Goal: Transaction & Acquisition: Purchase product/service

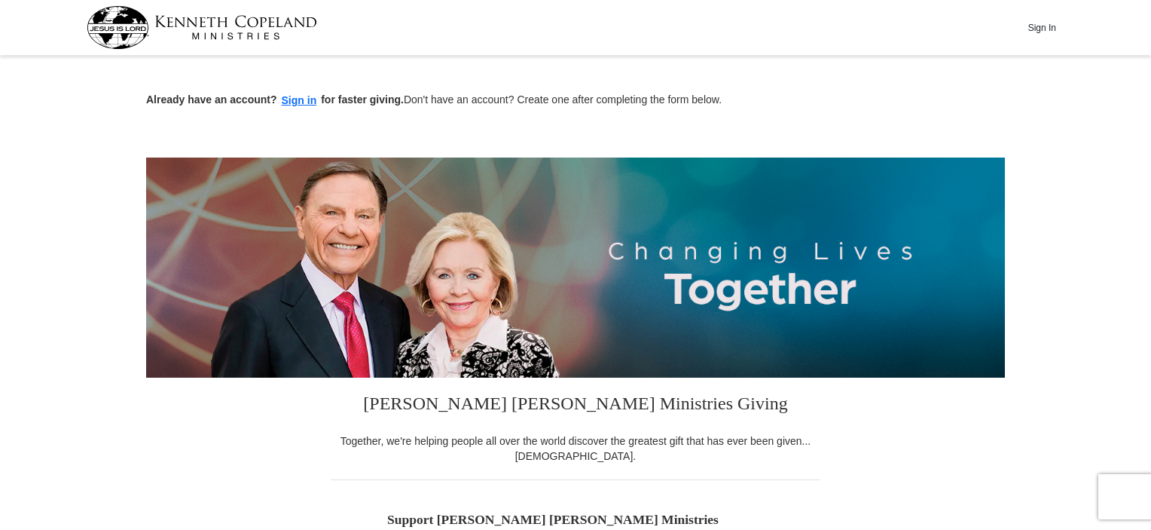
scroll to position [75, 0]
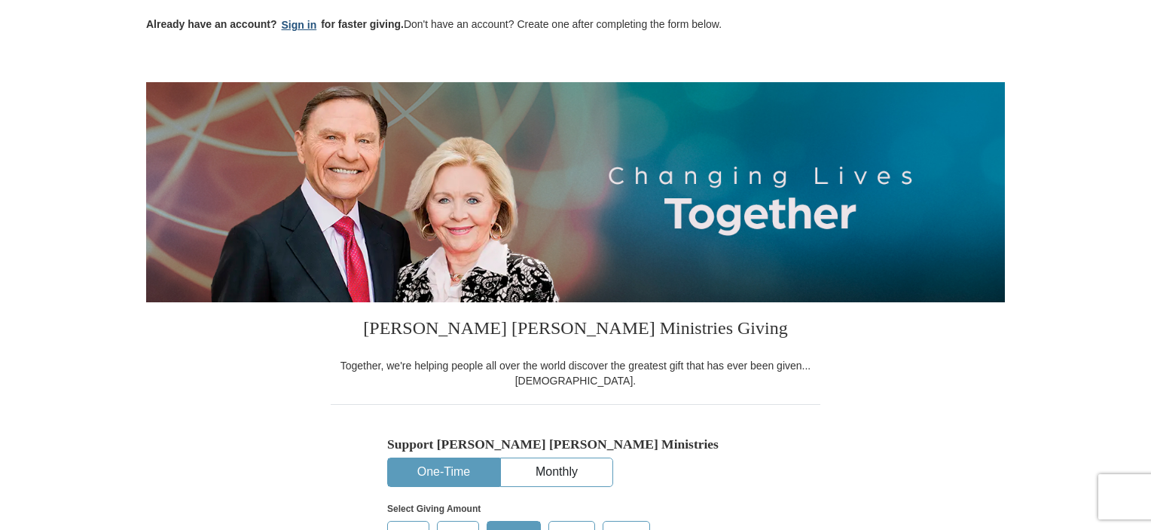
click at [294, 20] on button "Sign in" at bounding box center [299, 25] width 44 height 17
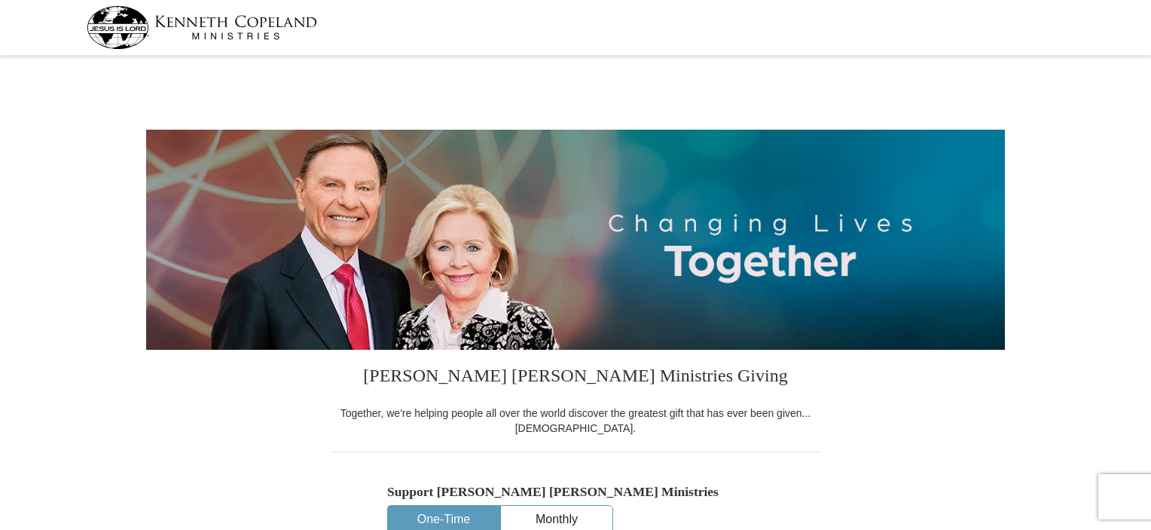
select select "CO"
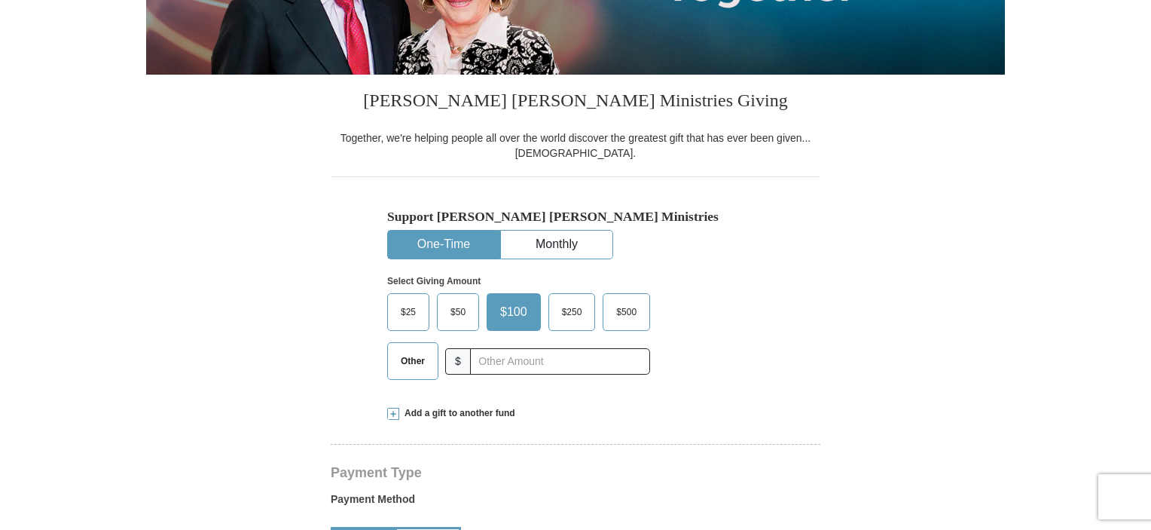
scroll to position [301, 0]
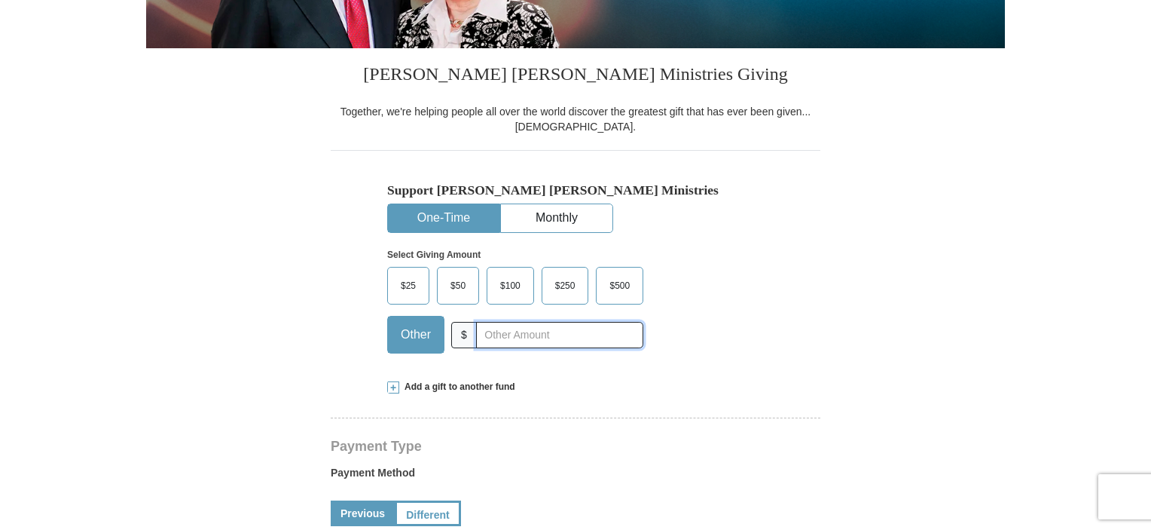
click at [494, 333] on input "text" at bounding box center [559, 335] width 167 height 26
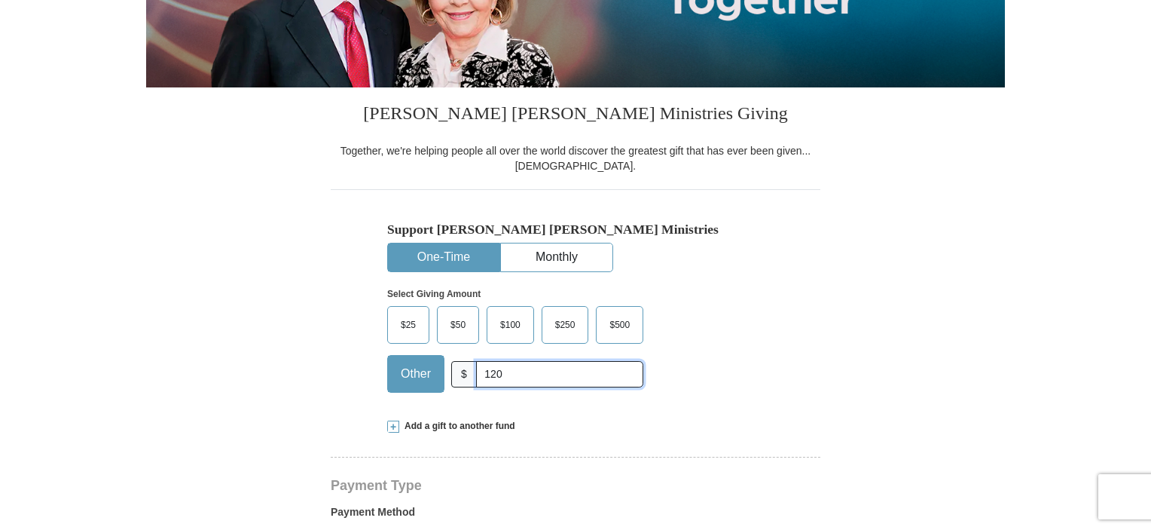
scroll to position [226, 0]
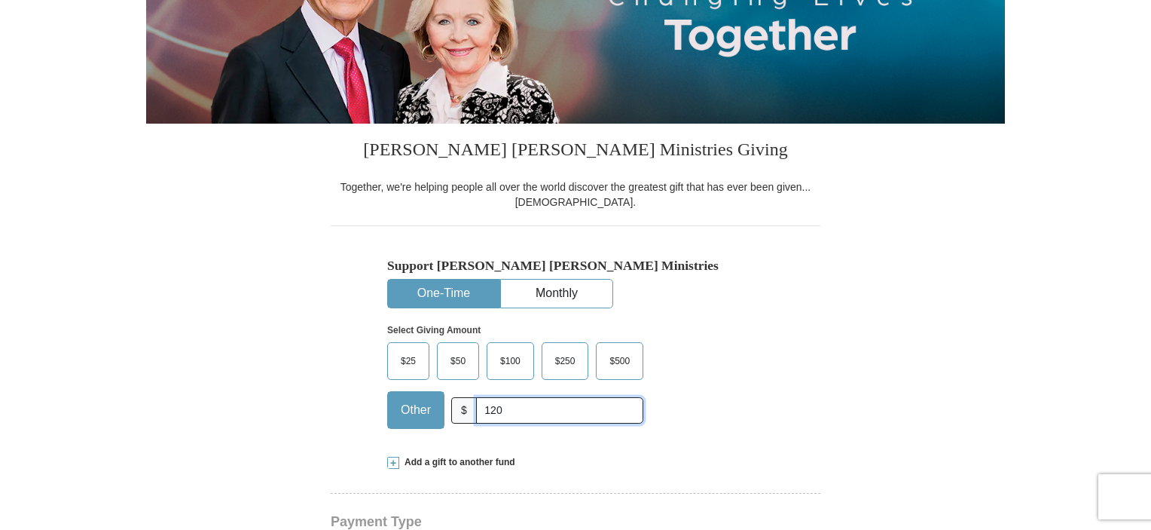
type input "120"
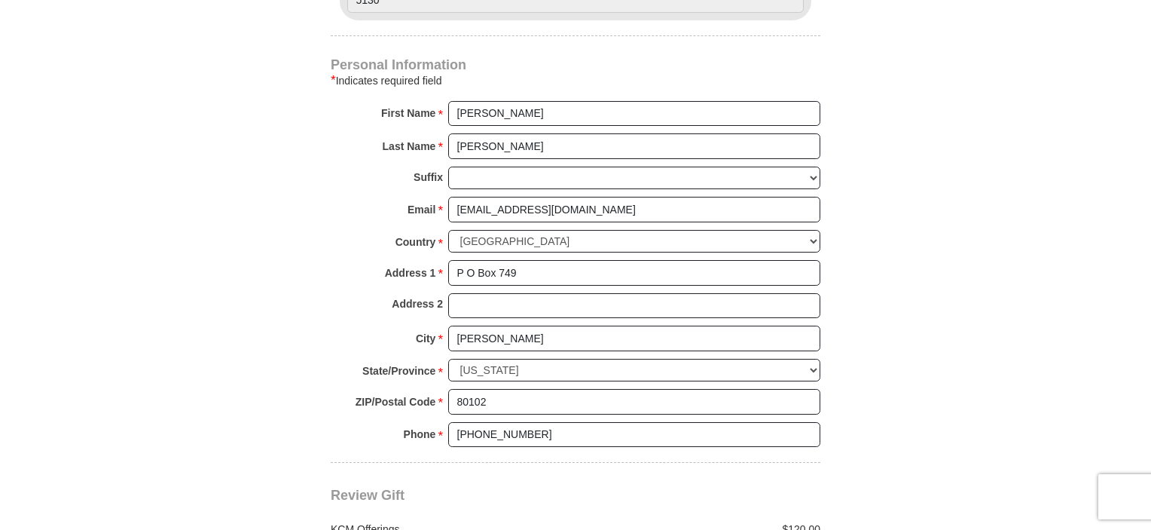
scroll to position [904, 0]
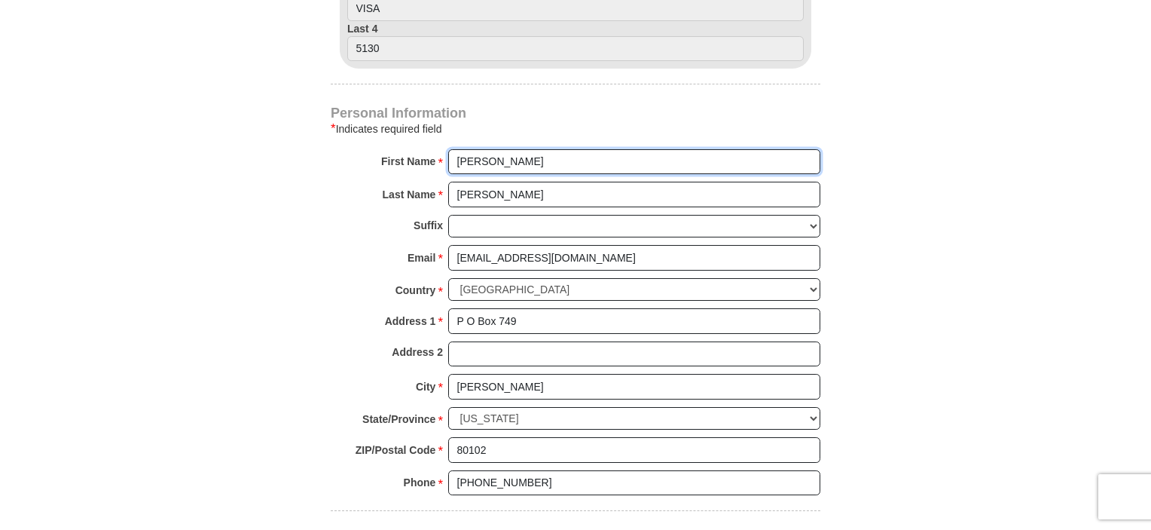
drag, startPoint x: 494, startPoint y: 161, endPoint x: 435, endPoint y: 151, distance: 60.5
click at [435, 151] on div "First Name * David Please enter First Name" at bounding box center [576, 165] width 490 height 33
type input "Freedom in the Word"
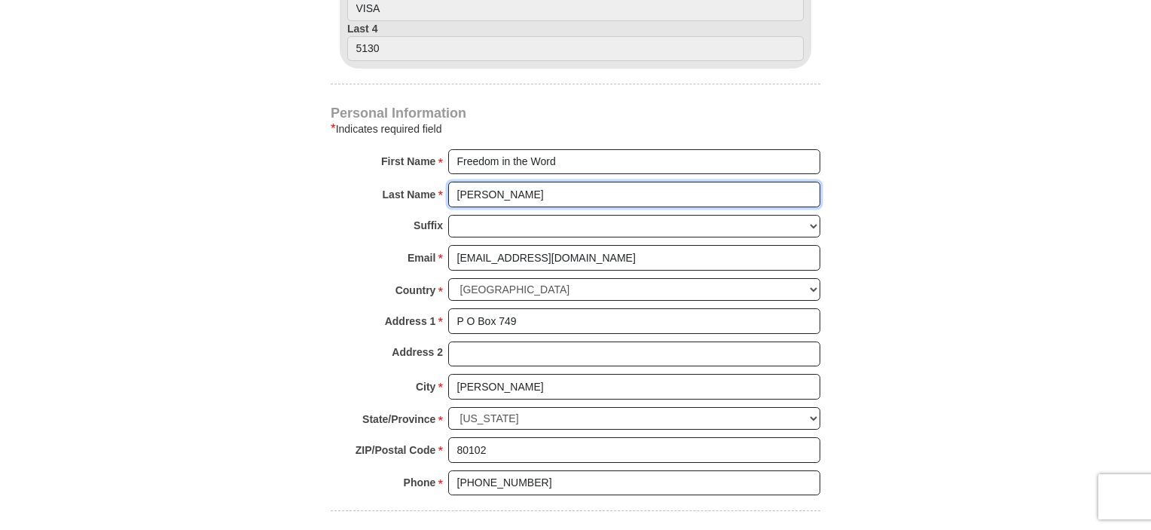
drag, startPoint x: 503, startPoint y: 192, endPoint x: 426, endPoint y: 184, distance: 77.3
click at [426, 184] on div "Last Name * Talbert Please enter Last Name" at bounding box center [576, 198] width 490 height 33
type input "Ministries"
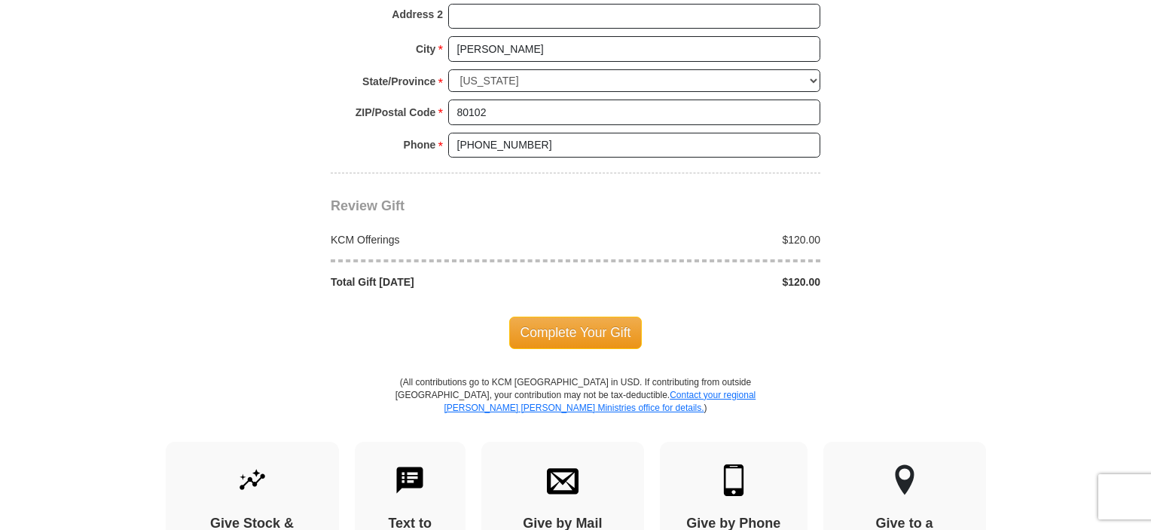
scroll to position [1281, 0]
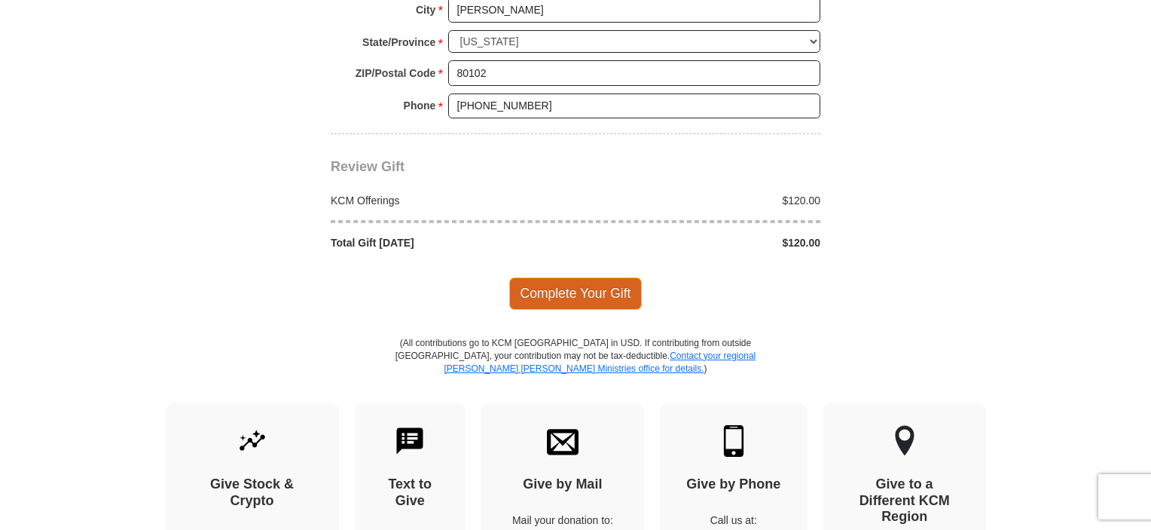
click at [596, 289] on span "Complete Your Gift" at bounding box center [575, 293] width 133 height 32
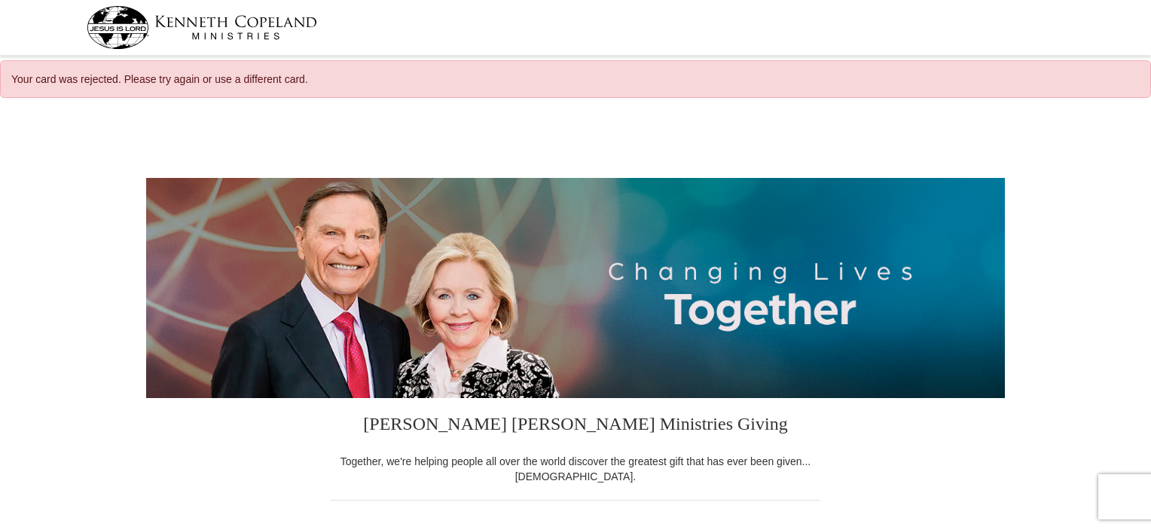
select select "CO"
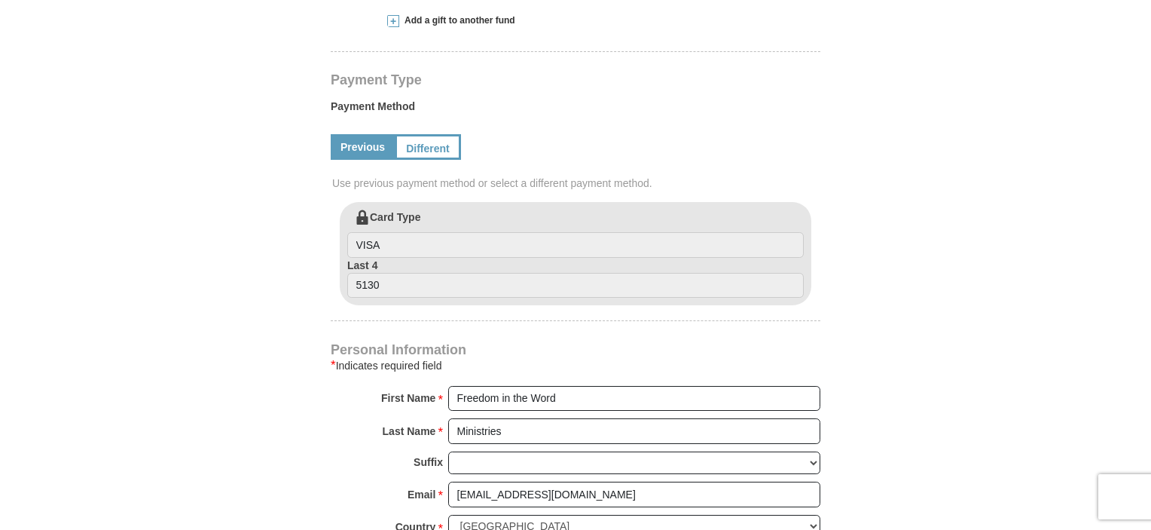
scroll to position [754, 0]
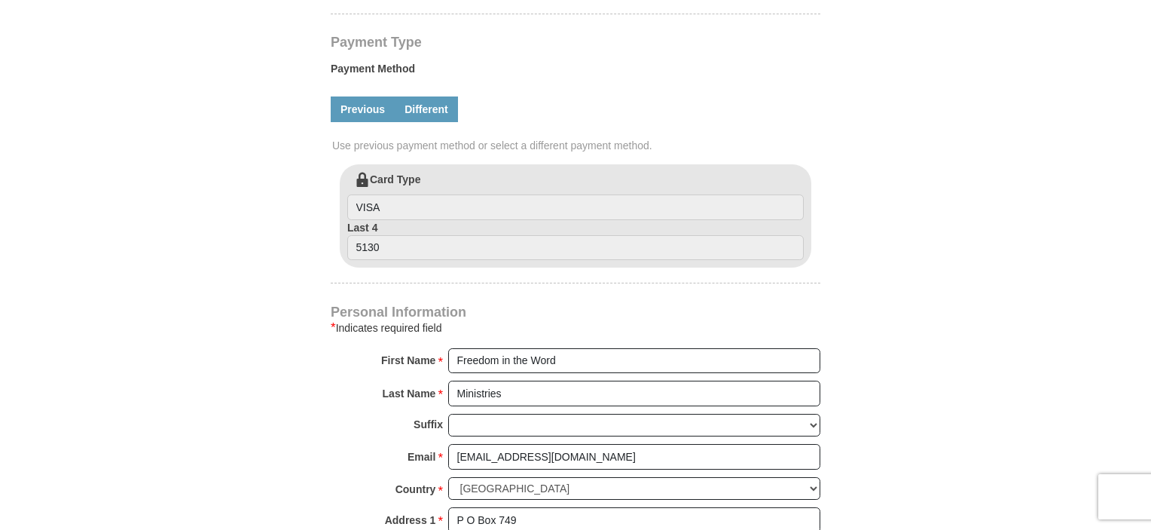
click at [429, 108] on link "Different" at bounding box center [426, 109] width 63 height 26
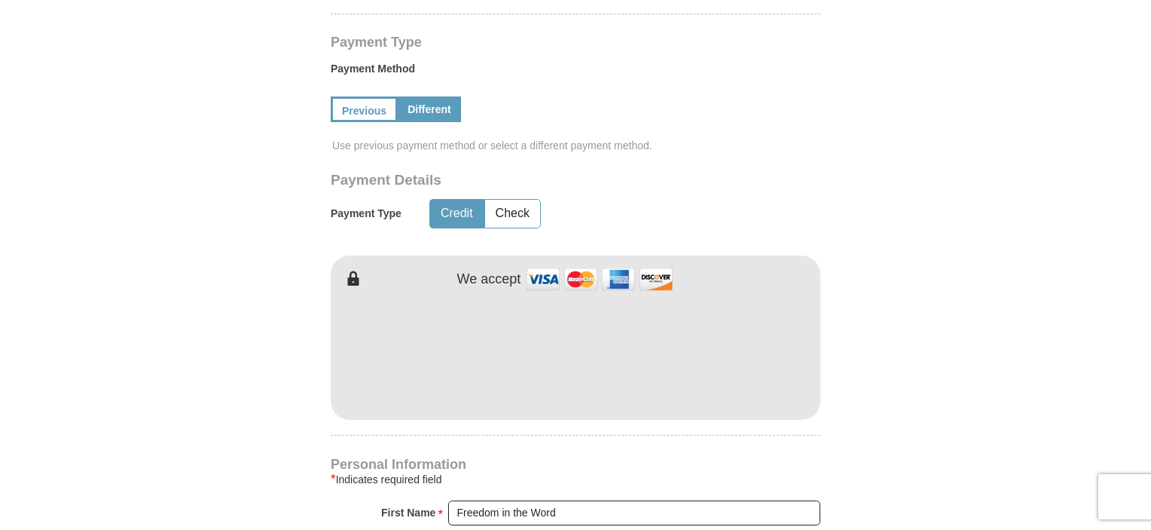
click at [275, 353] on form "[PERSON_NAME] [PERSON_NAME] Ministries Giving Together, we're helping people al…" at bounding box center [575, 313] width 859 height 1916
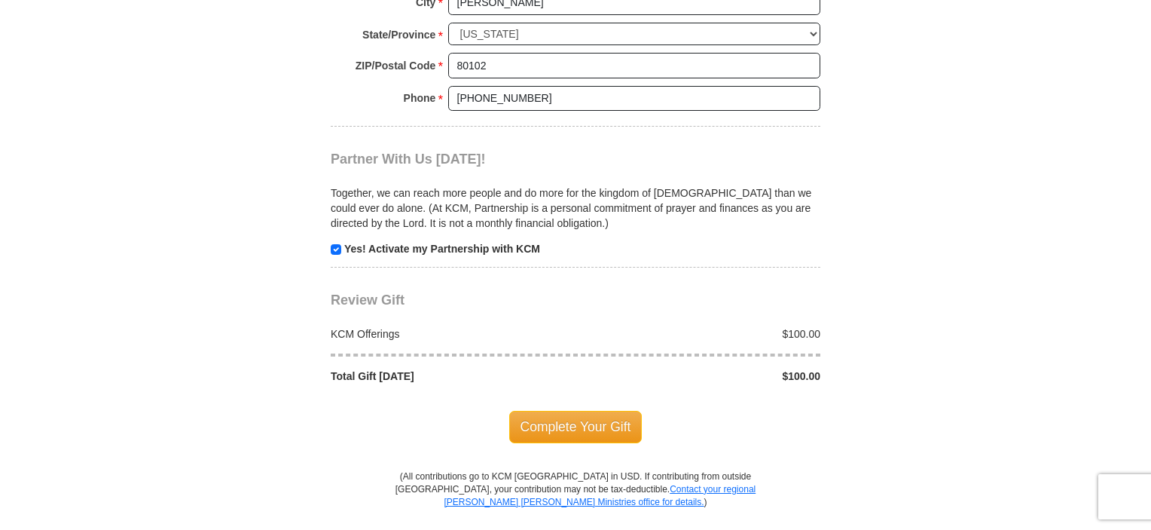
scroll to position [1507, 0]
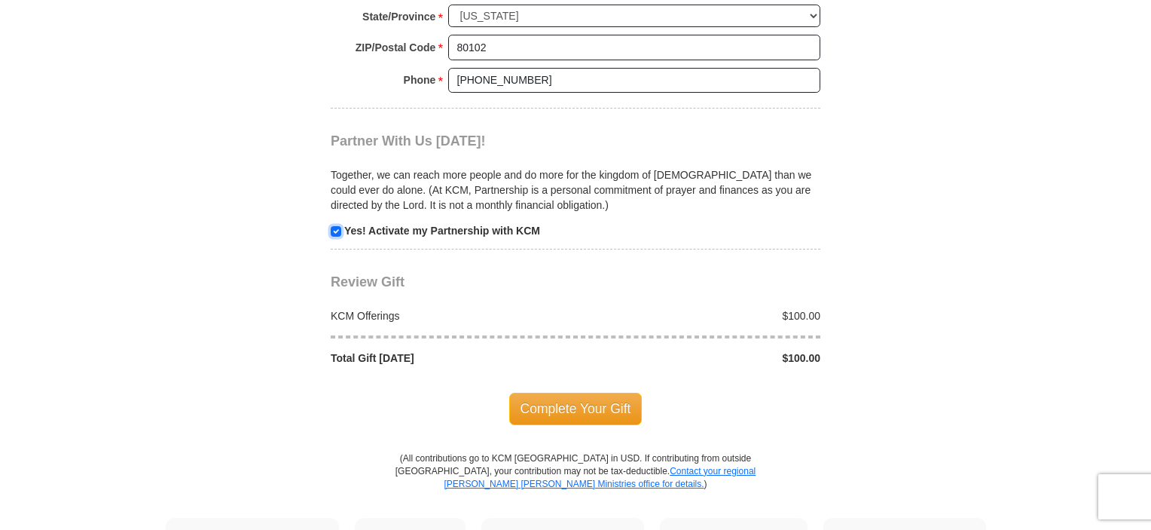
click at [338, 227] on input "checkbox" at bounding box center [336, 231] width 11 height 11
checkbox input "false"
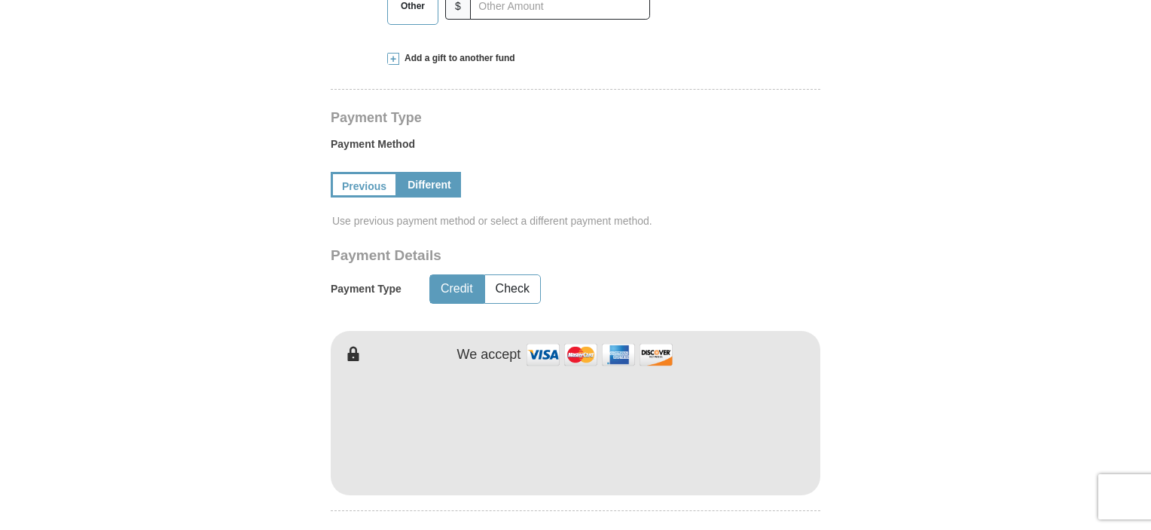
scroll to position [377, 0]
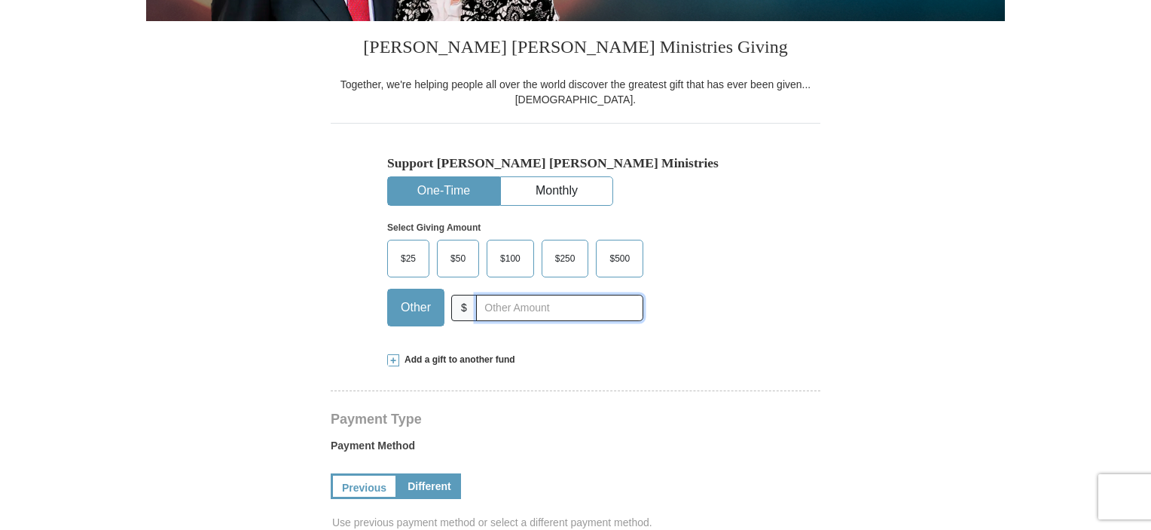
click at [488, 313] on input "text" at bounding box center [559, 308] width 167 height 26
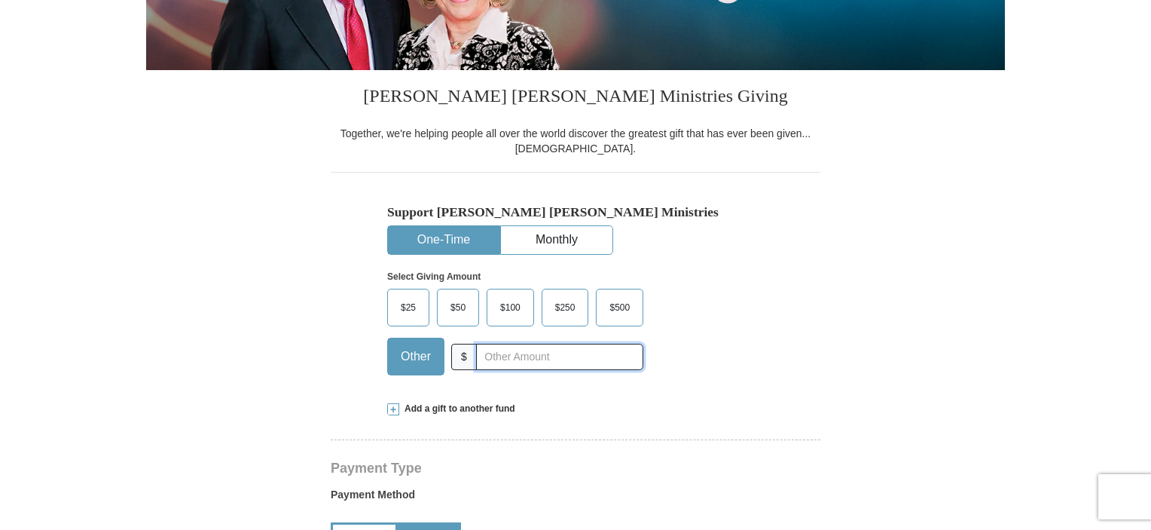
scroll to position [301, 0]
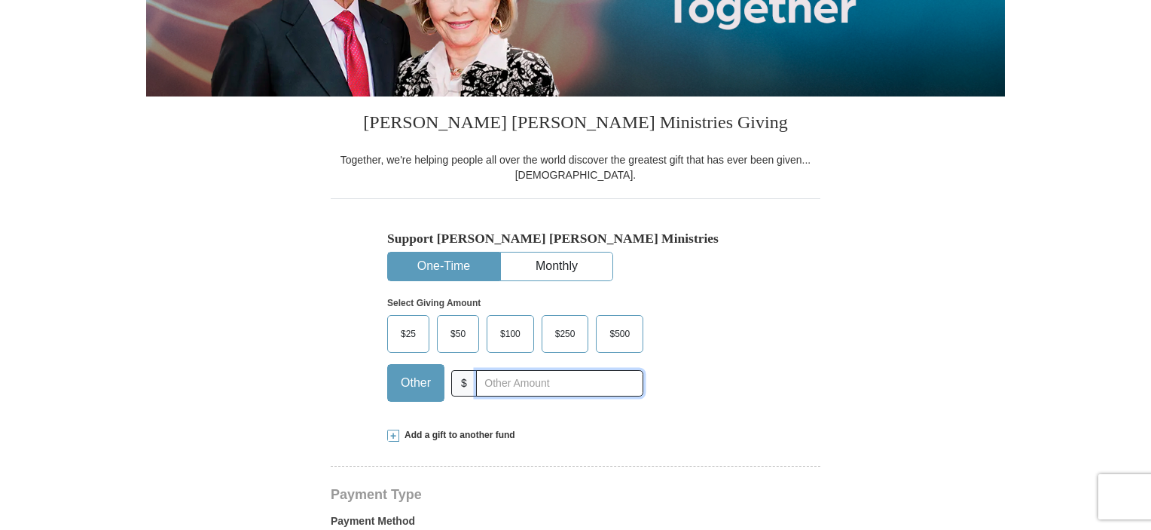
click at [518, 379] on input "text" at bounding box center [559, 383] width 167 height 26
type input "120.00"
click at [331, 384] on div "Support [PERSON_NAME] [PERSON_NAME] Ministries One-Time Monthly Select Giving A…" at bounding box center [576, 305] width 490 height 215
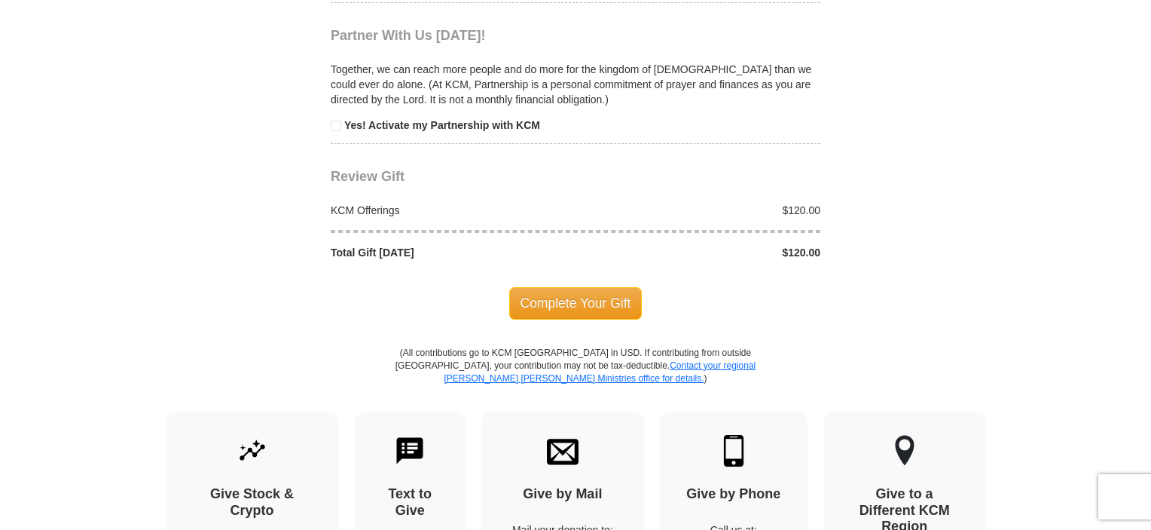
scroll to position [1658, 0]
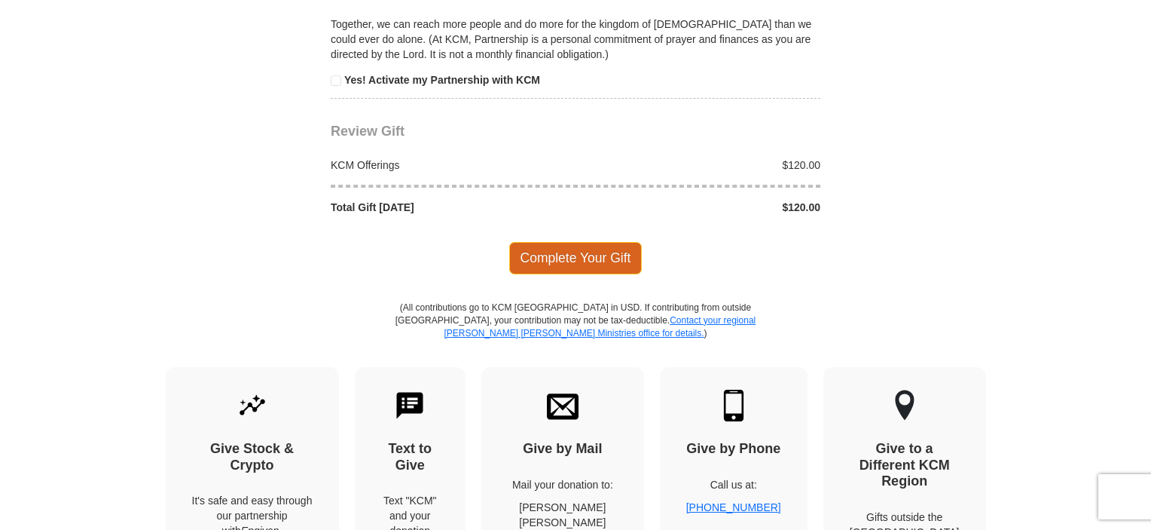
click at [566, 249] on span "Complete Your Gift" at bounding box center [575, 258] width 133 height 32
